Goal: Task Accomplishment & Management: Use online tool/utility

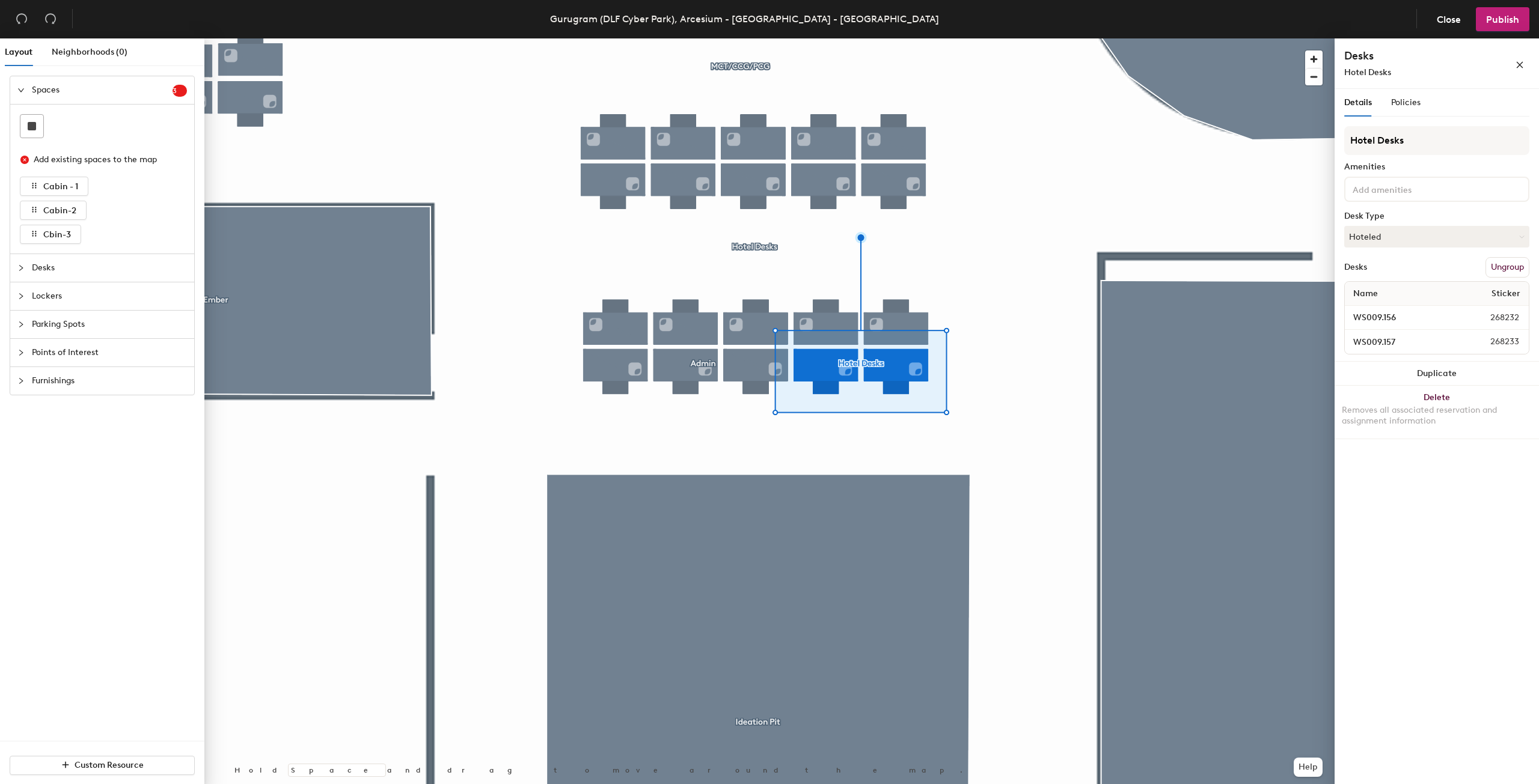
click at [1511, 266] on button "Ungroup" at bounding box center [1507, 267] width 44 height 21
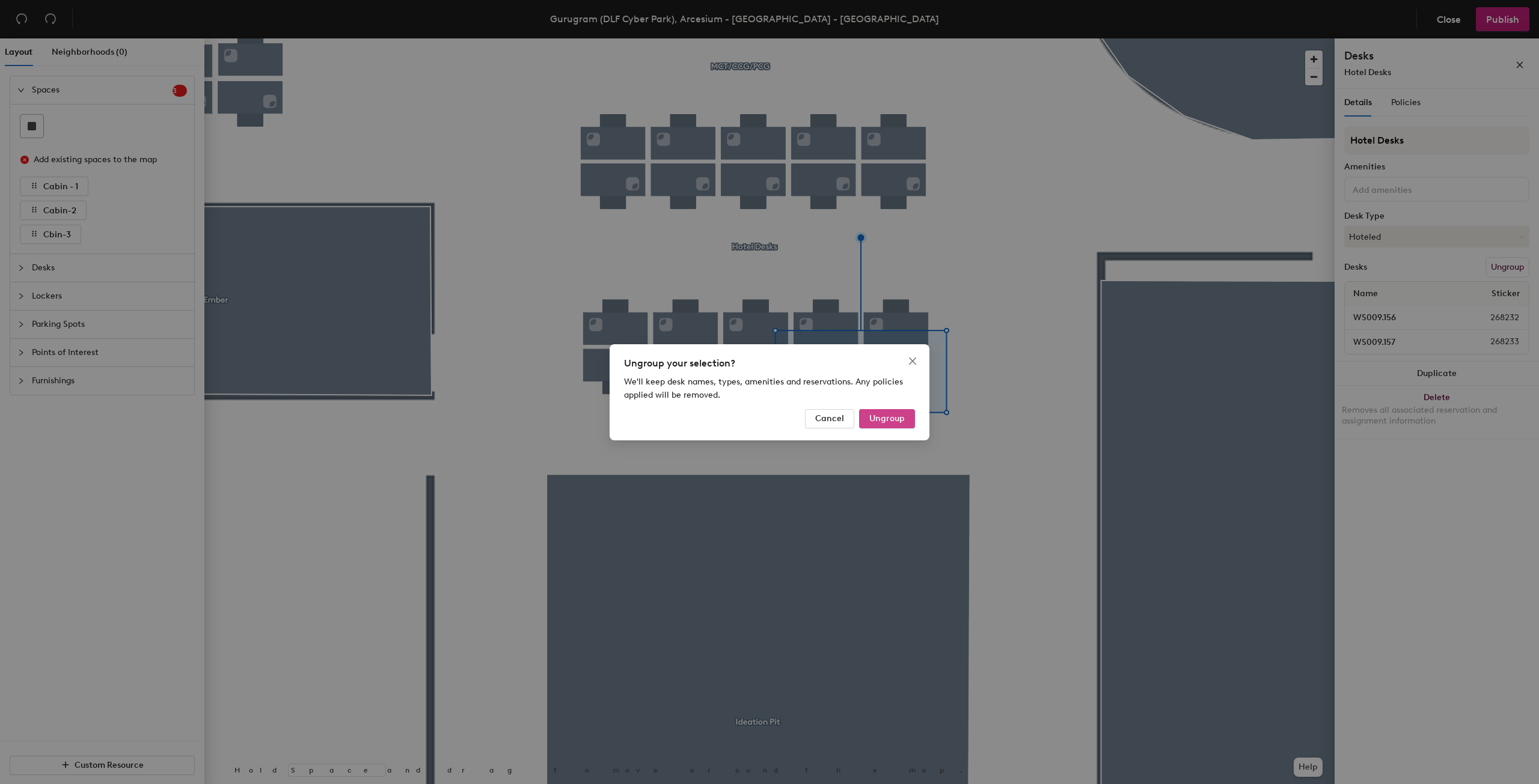
click at [897, 417] on span "Ungroup" at bounding box center [887, 419] width 36 height 10
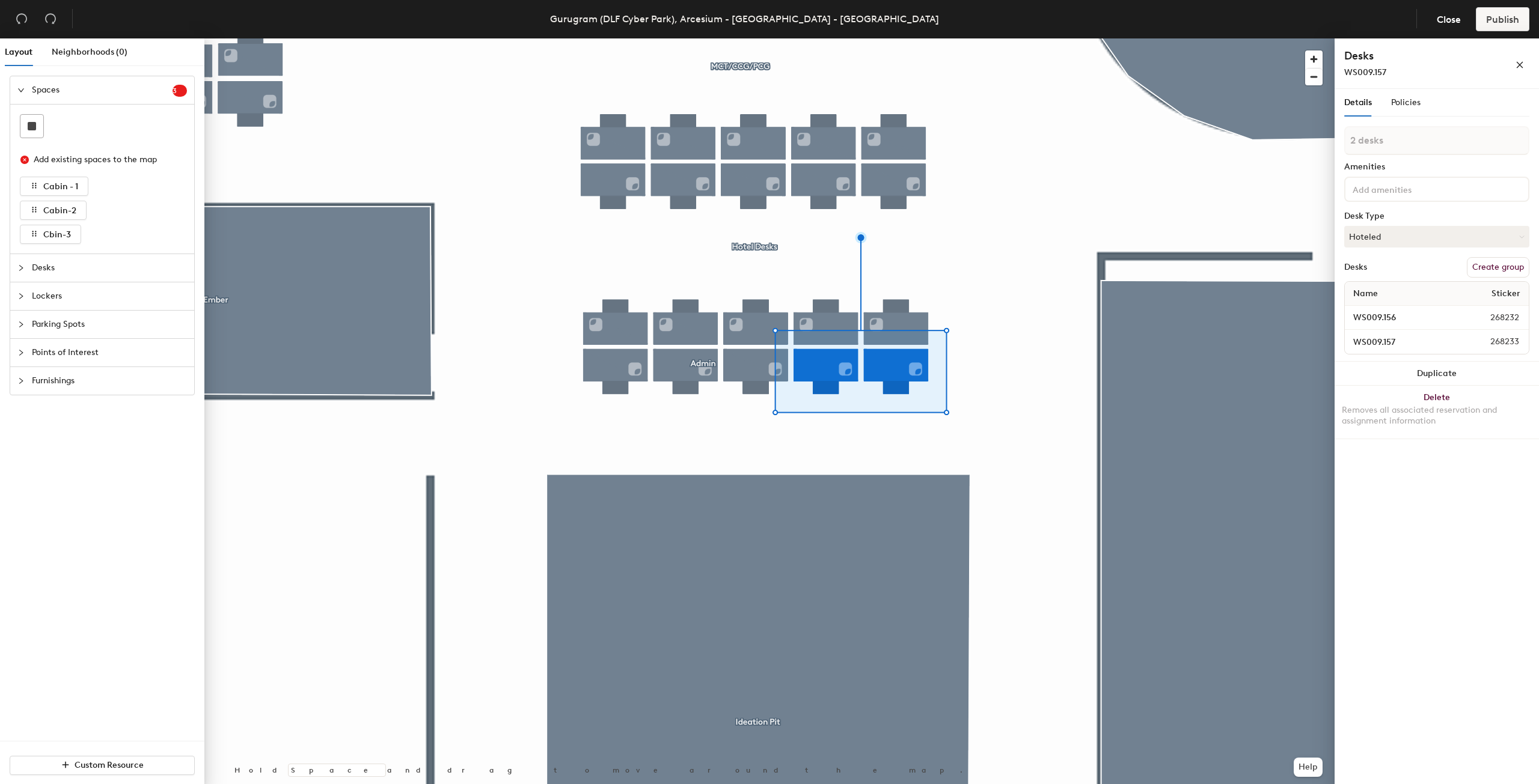
type input "1 desk"
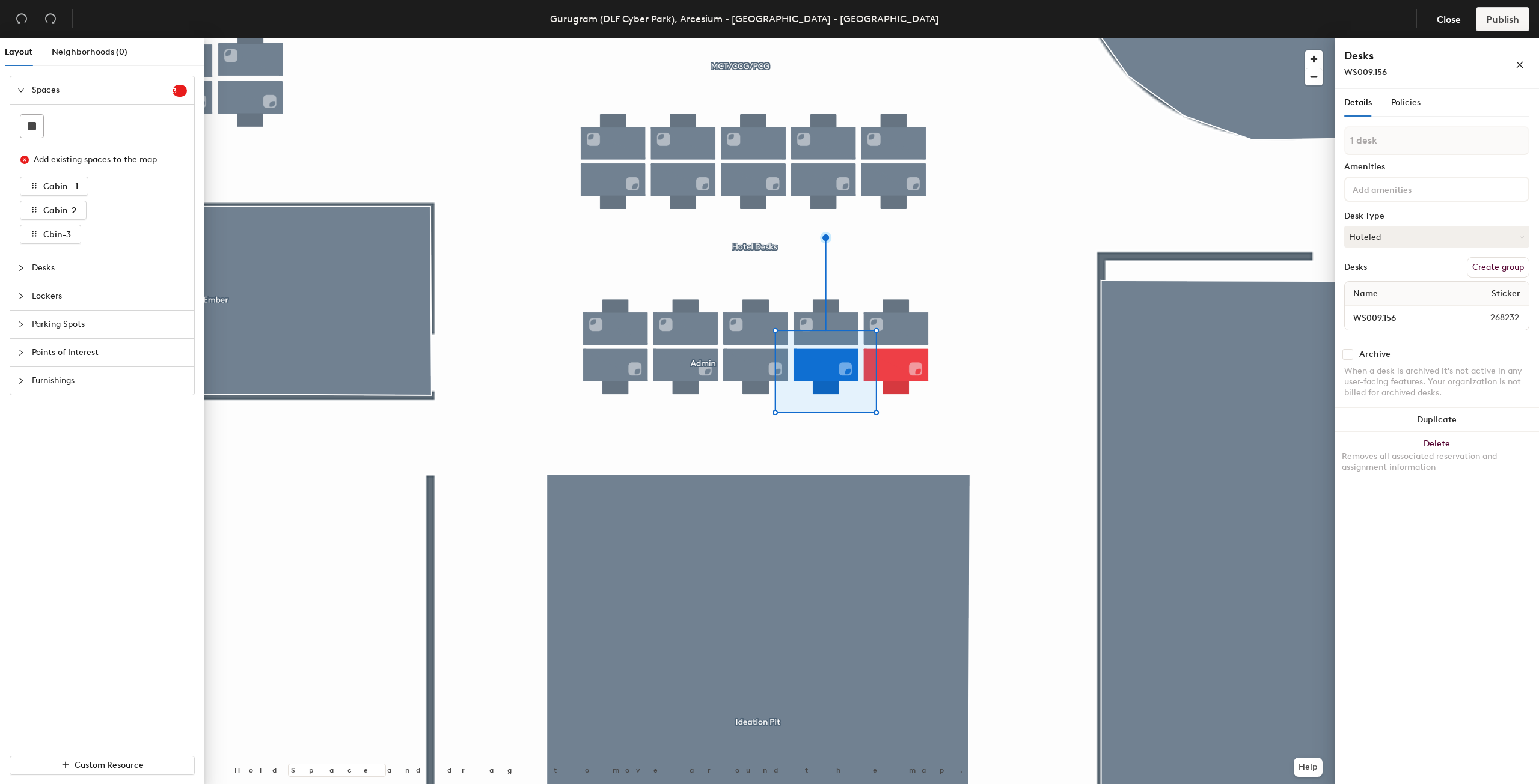
click at [1497, 268] on button "Create group" at bounding box center [1497, 267] width 62 height 21
type input "P"
type input "Security"
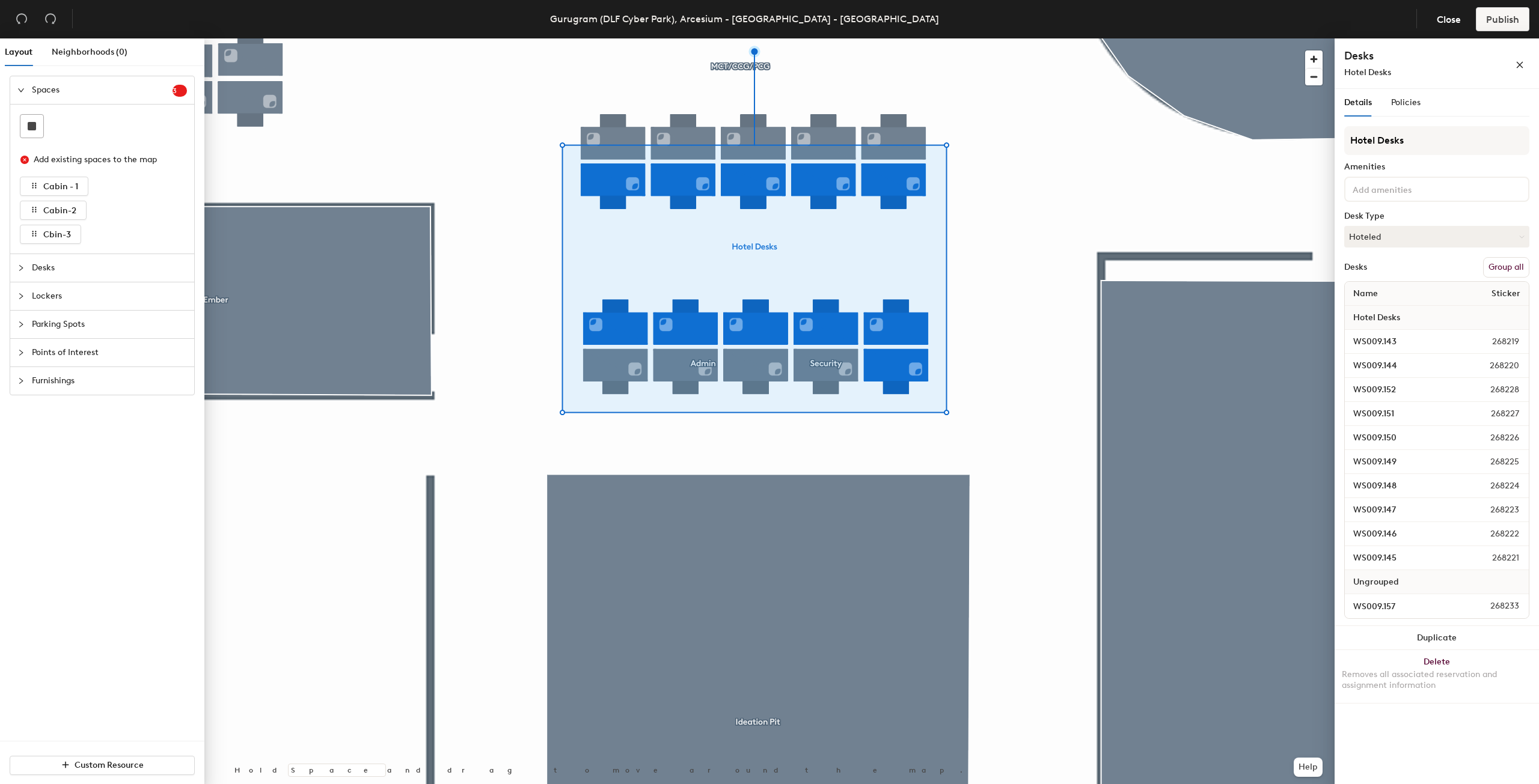
click at [1507, 264] on button "Group all" at bounding box center [1506, 267] width 47 height 21
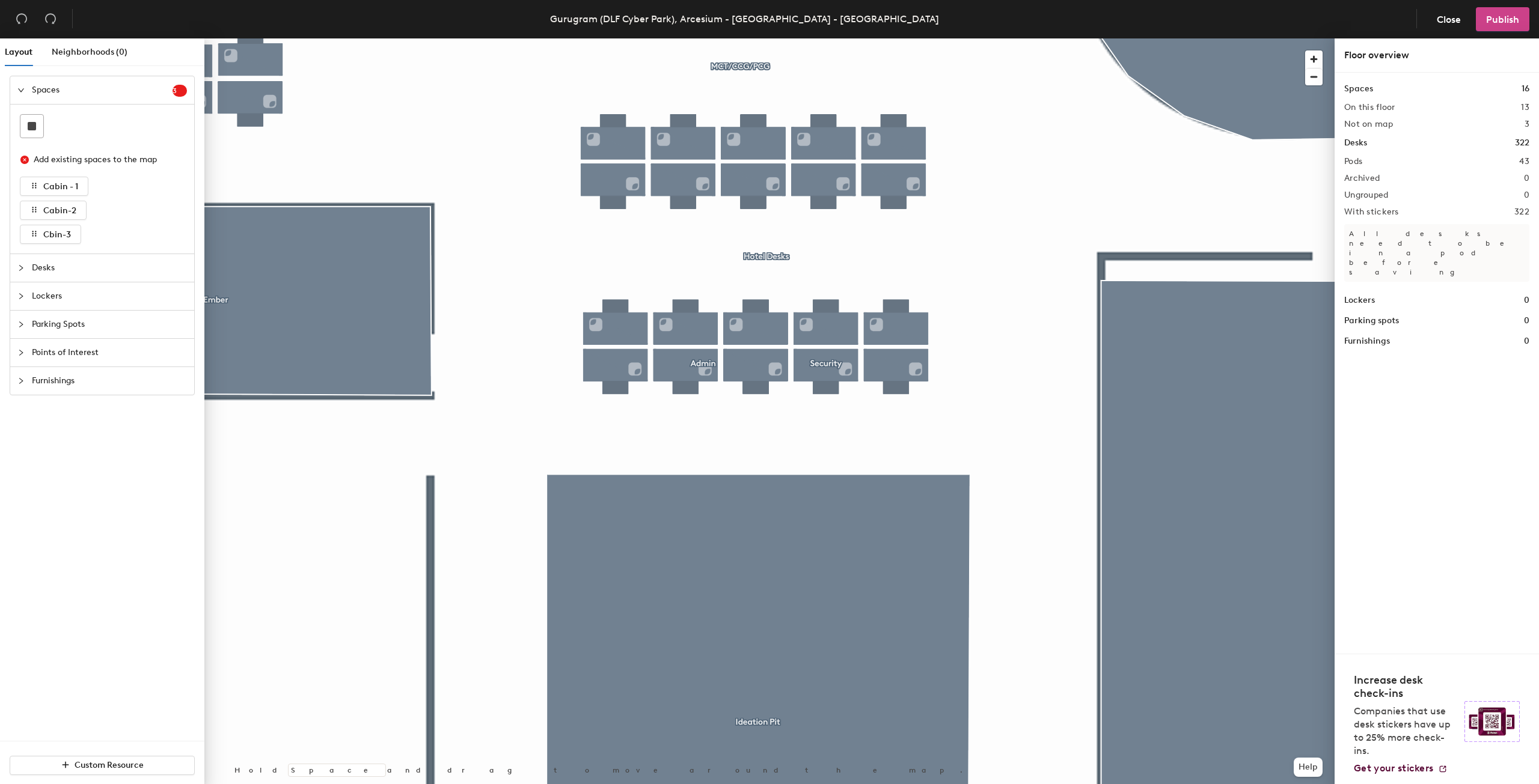
click at [1505, 20] on span "Publish" at bounding box center [1502, 19] width 33 height 11
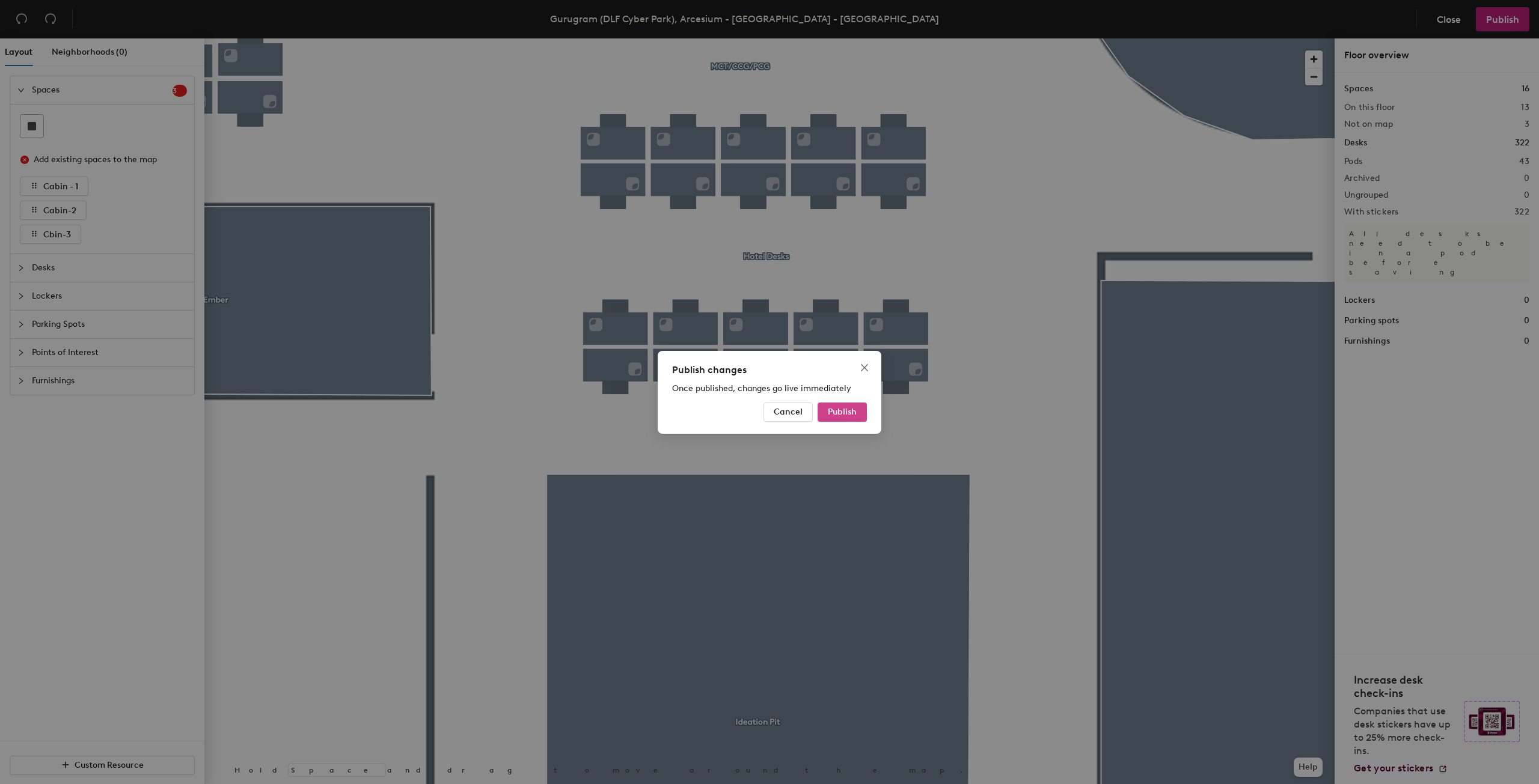
click at [839, 412] on span "Publish" at bounding box center [842, 412] width 29 height 10
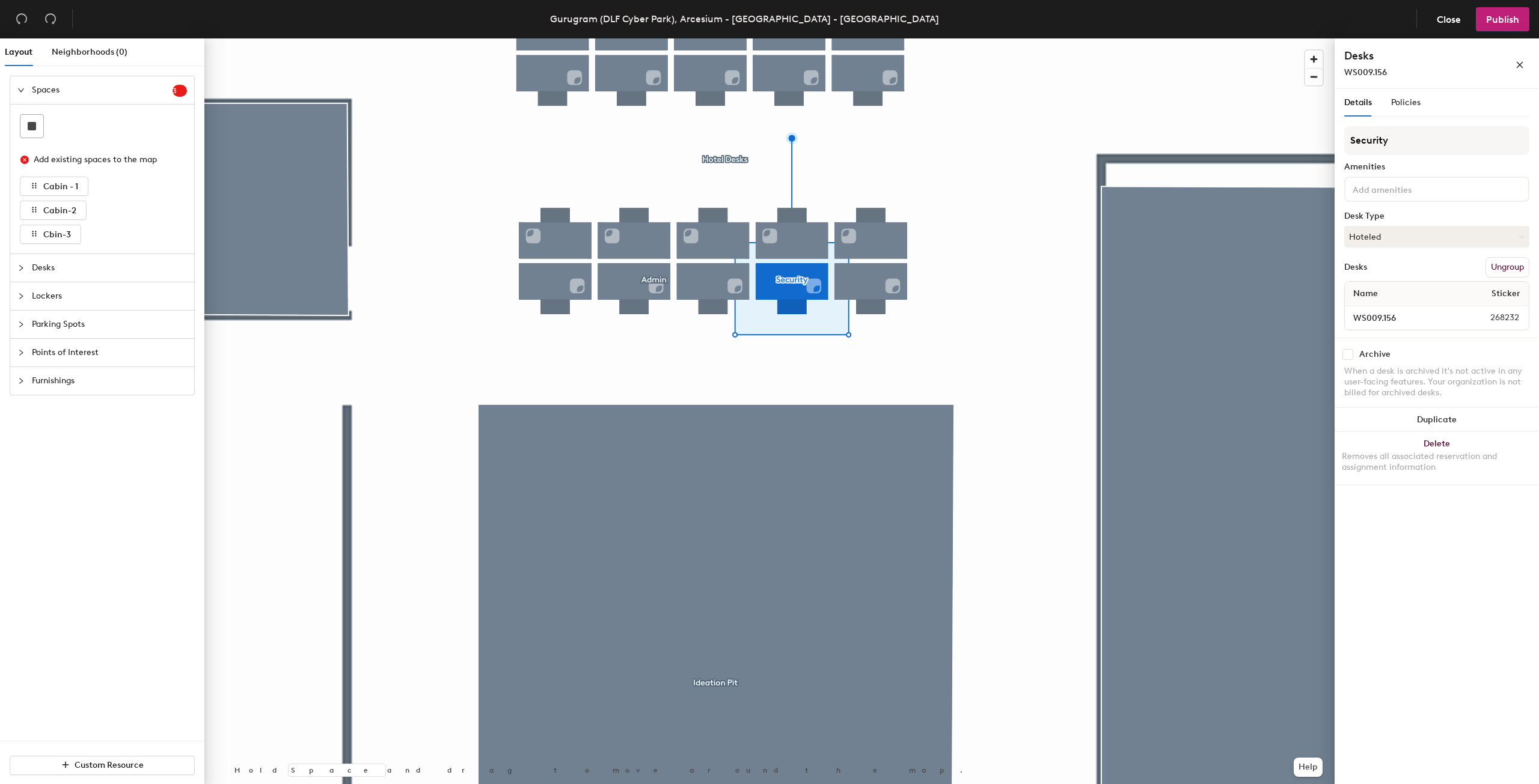
click at [1507, 263] on button "Ungroup" at bounding box center [1507, 267] width 44 height 21
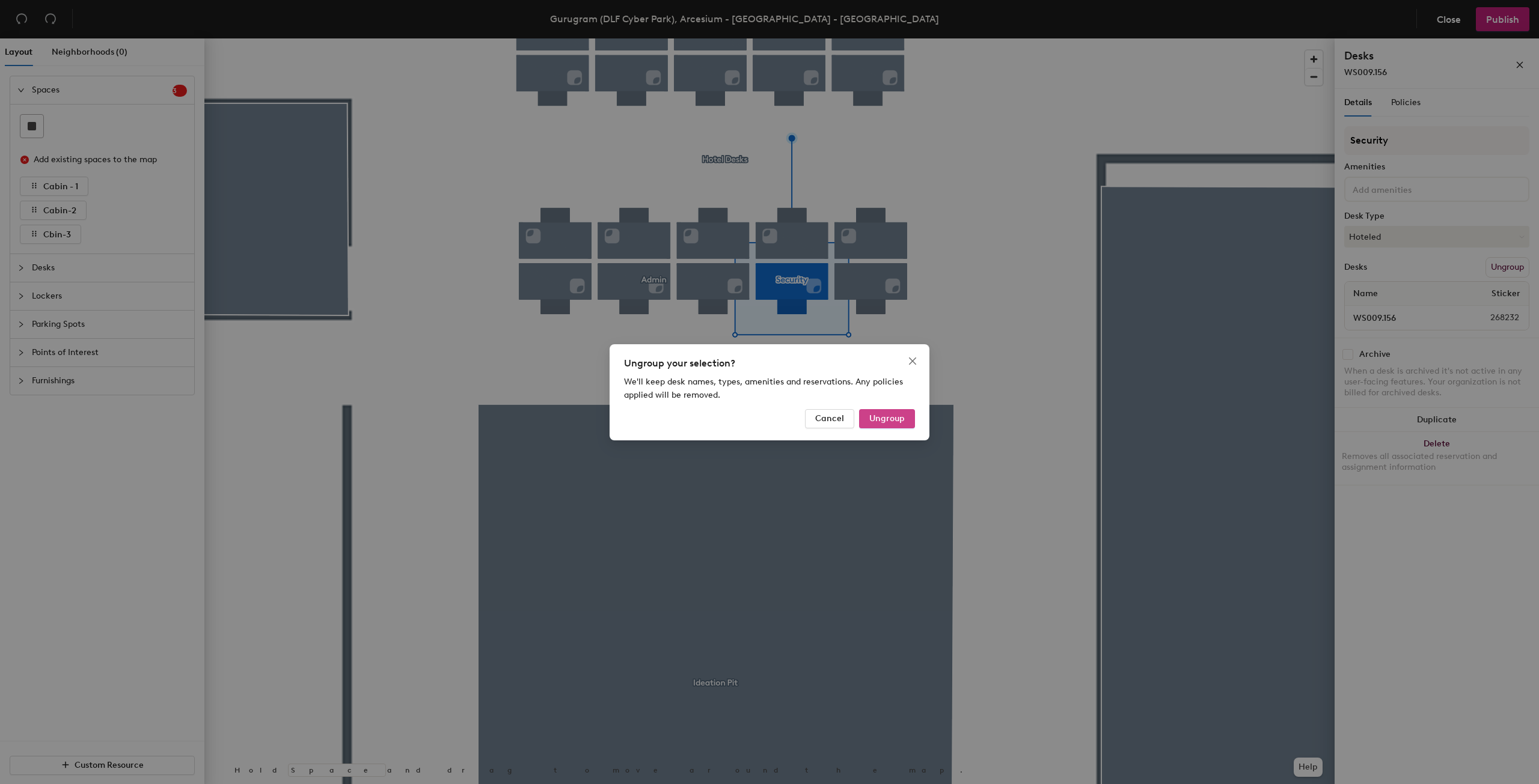
click at [879, 417] on span "Ungroup" at bounding box center [887, 419] width 36 height 10
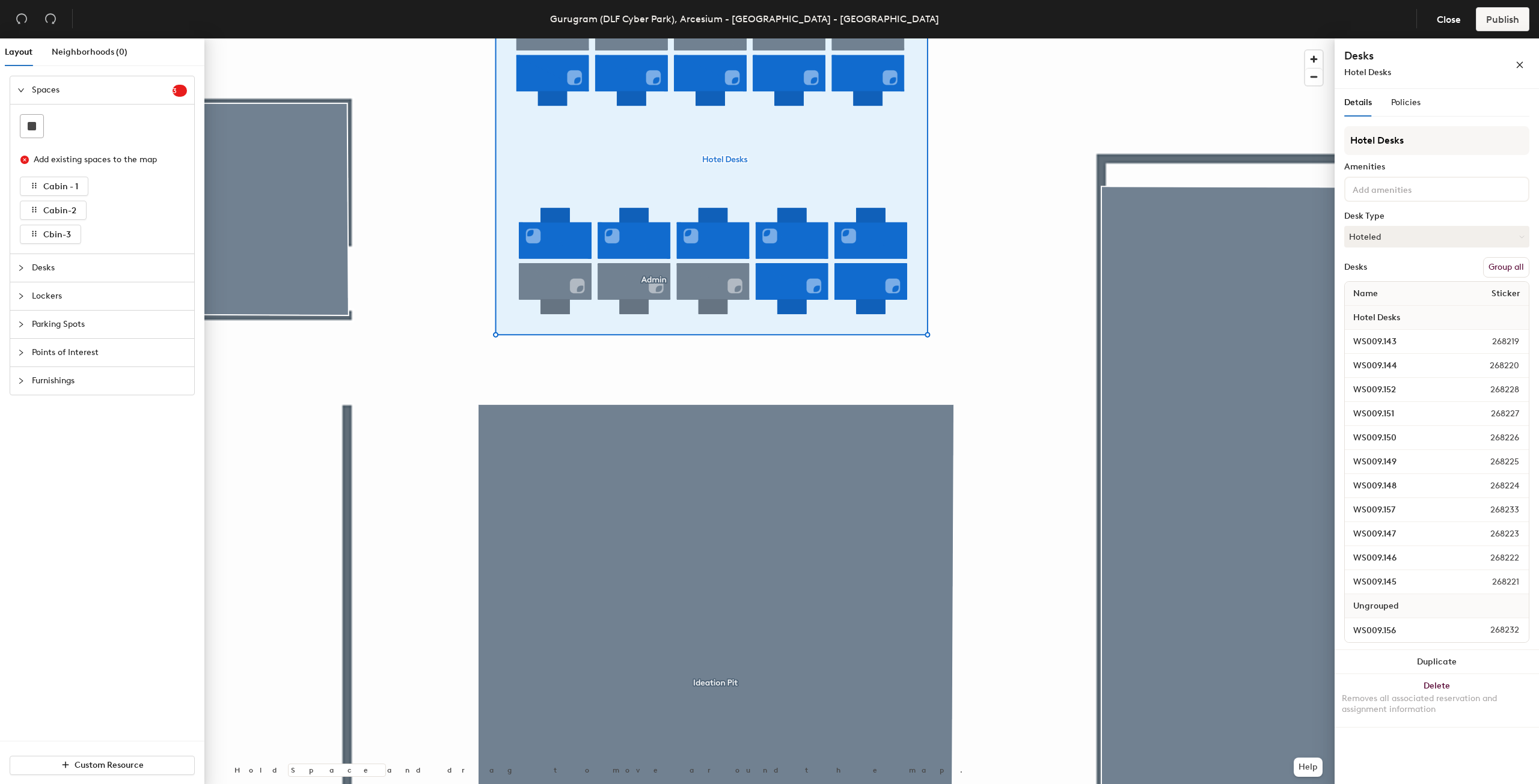
click at [1499, 267] on button "Group all" at bounding box center [1506, 267] width 47 height 21
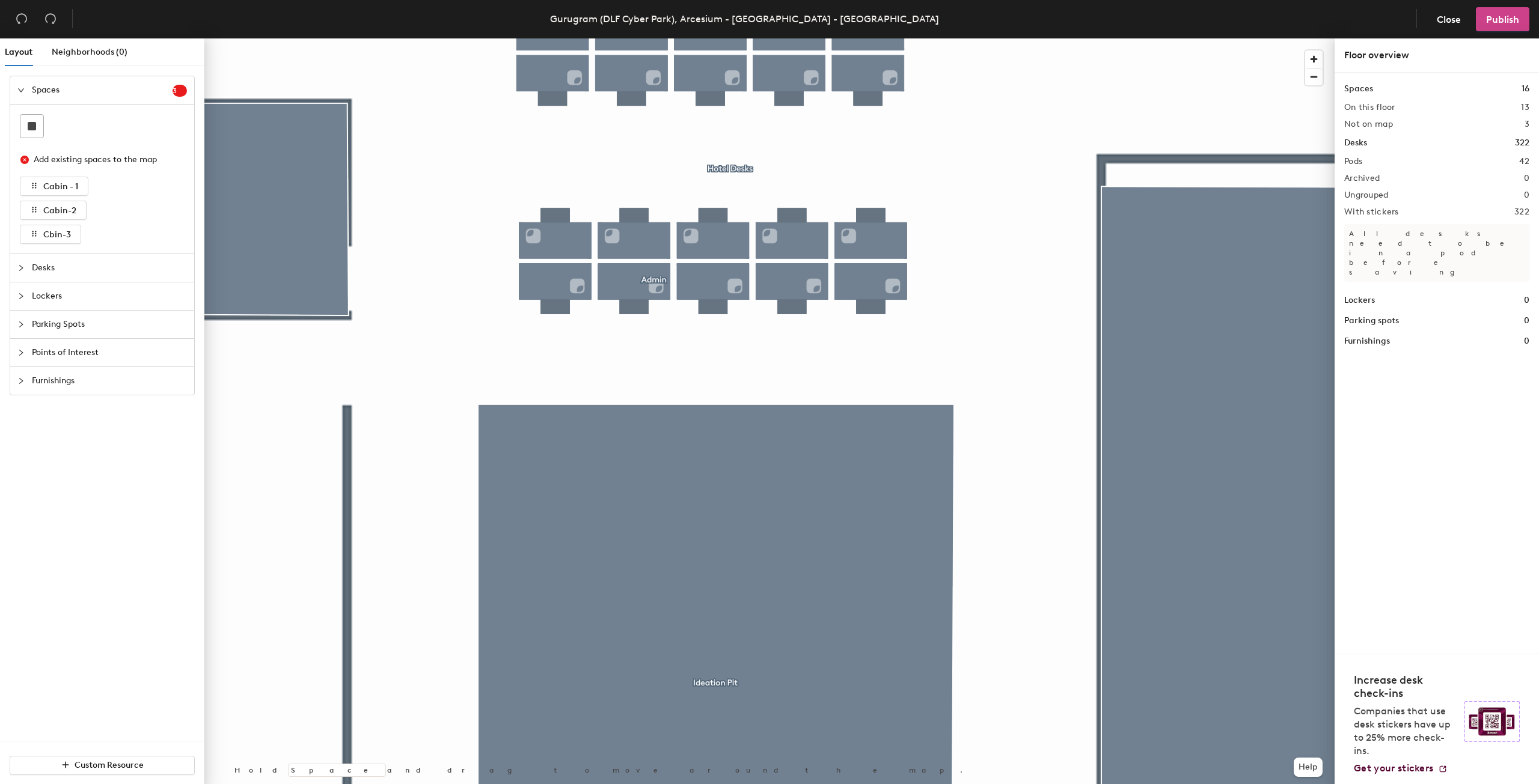
click at [1508, 15] on span "Publish" at bounding box center [1502, 19] width 33 height 11
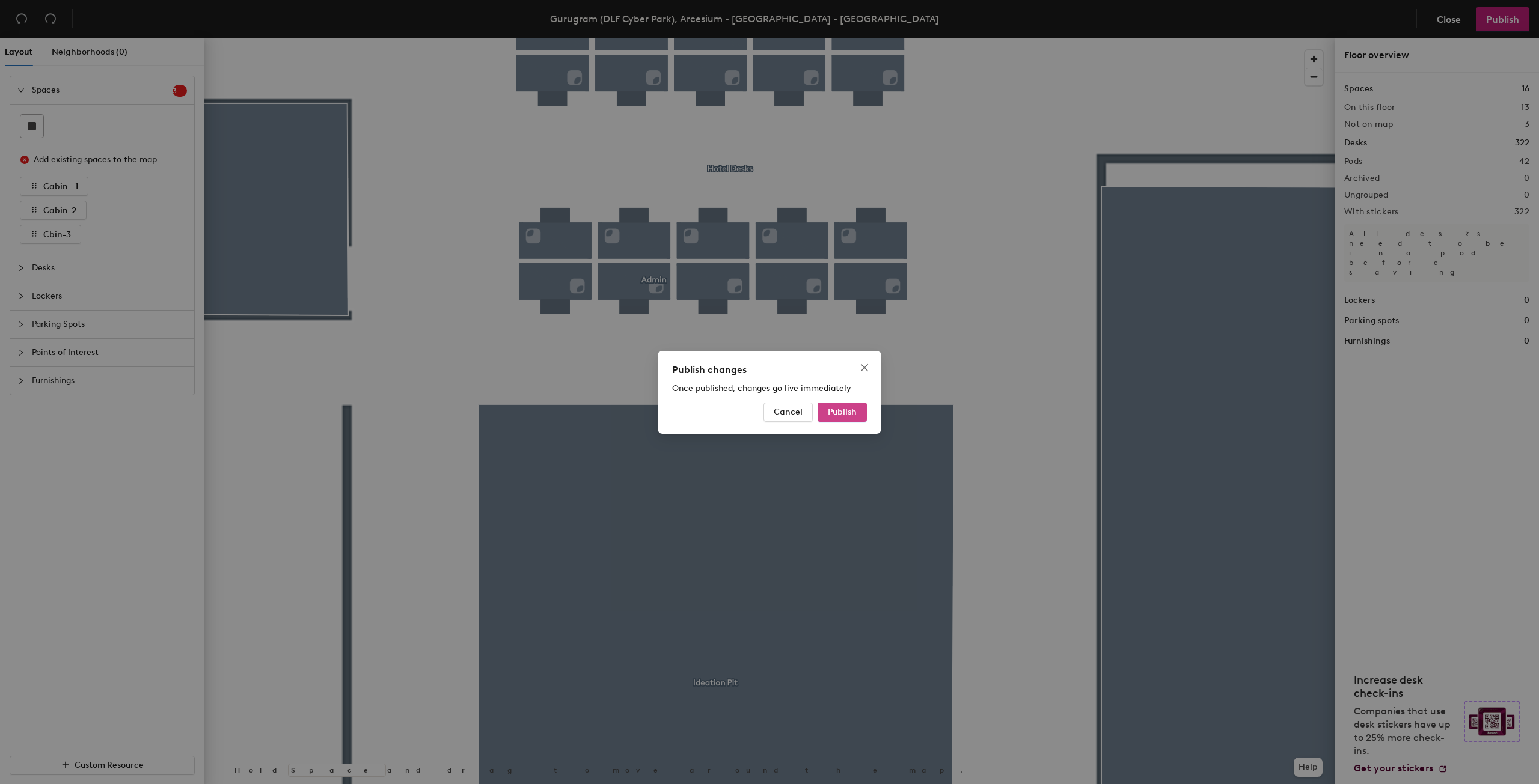
click at [837, 411] on span "Publish" at bounding box center [842, 412] width 29 height 10
